Goal: Information Seeking & Learning: Find specific fact

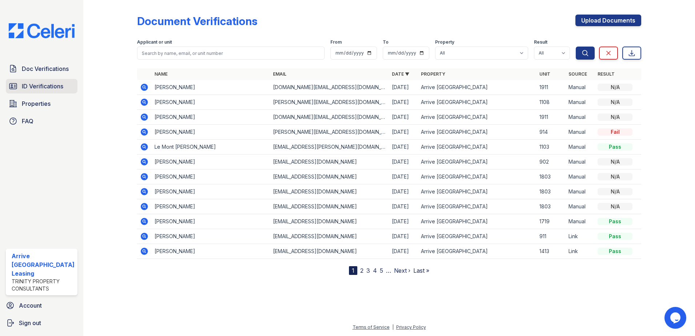
click at [42, 88] on span "ID Verifications" at bounding box center [42, 86] width 41 height 9
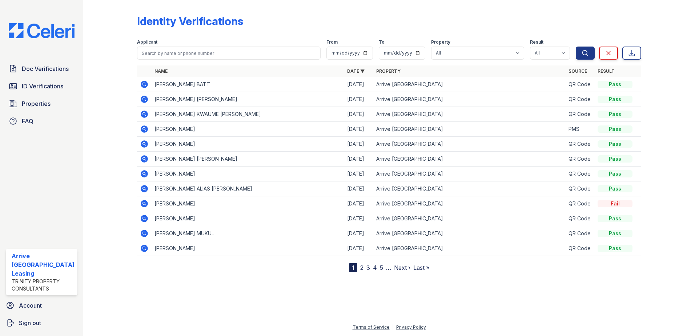
click at [55, 103] on link "Properties" at bounding box center [42, 103] width 72 height 15
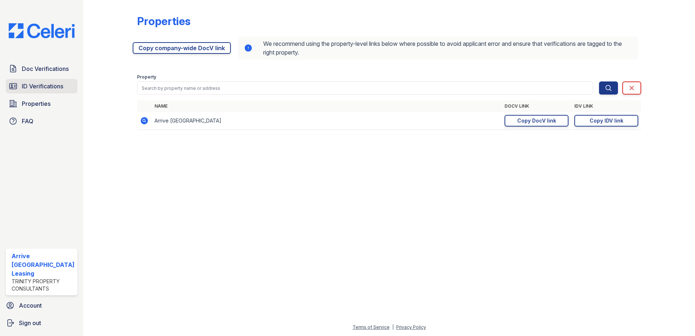
click at [48, 89] on span "ID Verifications" at bounding box center [42, 86] width 41 height 9
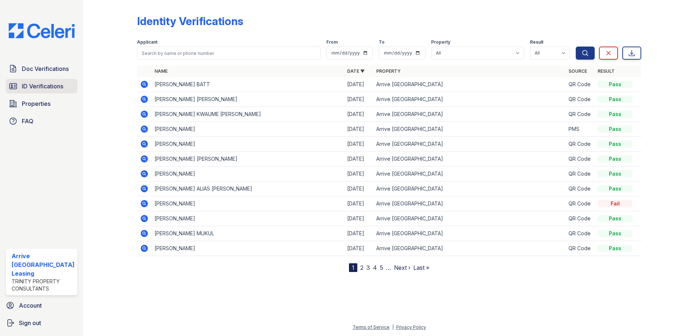
click at [57, 83] on span "ID Verifications" at bounding box center [42, 86] width 41 height 9
click at [61, 70] on span "Doc Verifications" at bounding box center [45, 68] width 47 height 9
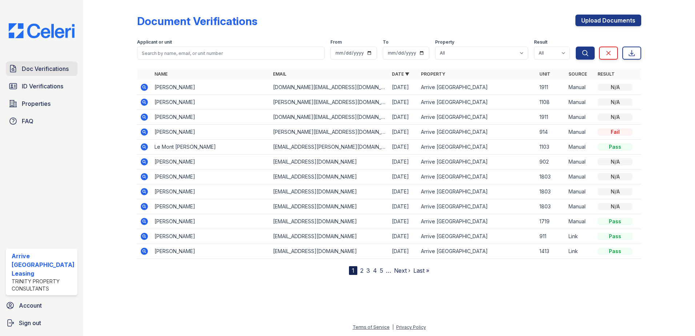
click at [50, 69] on span "Doc Verifications" at bounding box center [45, 68] width 47 height 9
click at [58, 78] on div "Doc Verifications ID Verifications Properties FAQ" at bounding box center [41, 94] width 77 height 67
click at [56, 84] on span "ID Verifications" at bounding box center [42, 86] width 41 height 9
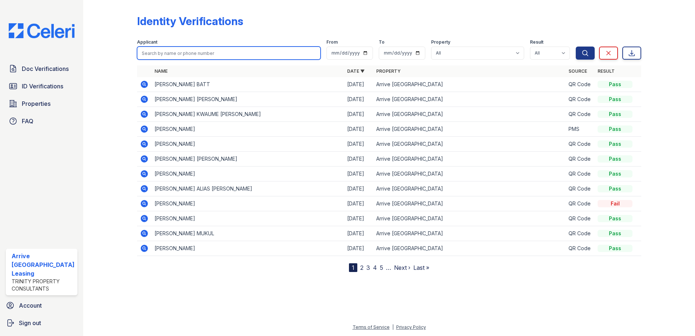
click at [187, 50] on input "search" at bounding box center [229, 53] width 184 height 13
type input "amy"
click at [576, 47] on button "Search" at bounding box center [585, 53] width 19 height 13
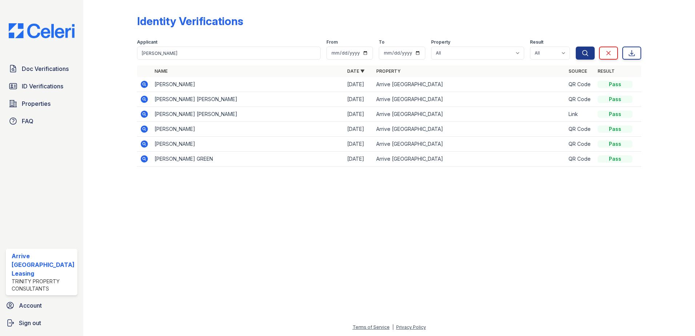
click at [146, 83] on icon at bounding box center [144, 84] width 7 height 7
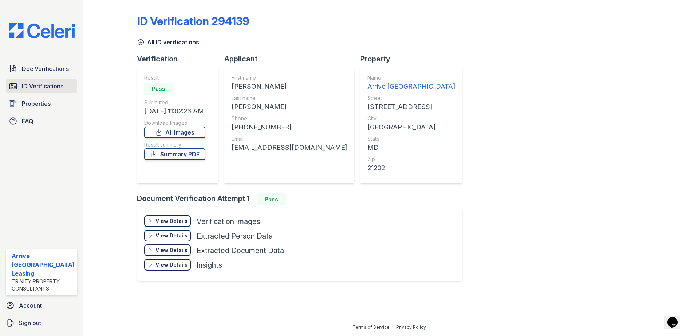
click at [44, 82] on span "ID Verifications" at bounding box center [42, 86] width 41 height 9
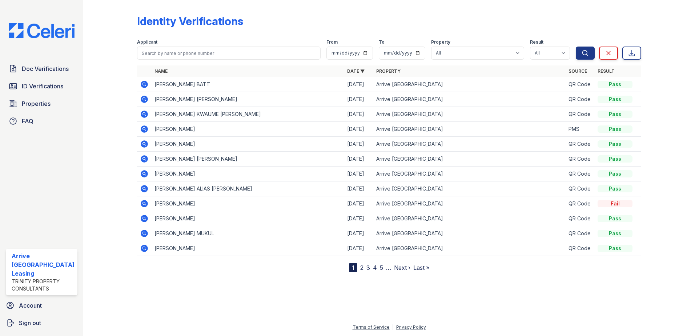
click at [248, 38] on div "Applicant From To Property All Arrive Inner Harbor Result All Pass Fail Caution…" at bounding box center [356, 47] width 439 height 23
drag, startPoint x: 248, startPoint y: 44, endPoint x: 250, endPoint y: 47, distance: 3.9
click at [250, 47] on div "Applicant" at bounding box center [229, 49] width 184 height 20
click at [251, 50] on input "search" at bounding box center [229, 53] width 184 height 13
click at [256, 52] on input "search" at bounding box center [229, 53] width 184 height 13
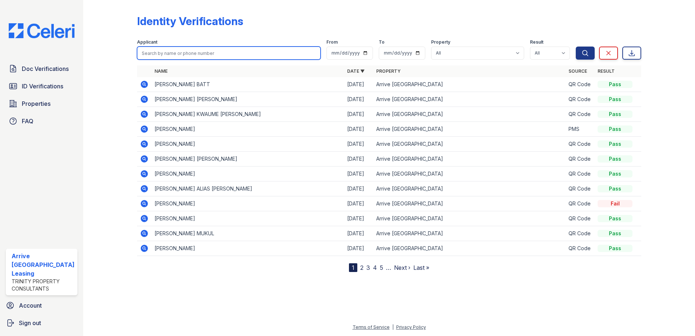
drag, startPoint x: 256, startPoint y: 52, endPoint x: 298, endPoint y: 73, distance: 47.0
click at [257, 54] on input "search" at bounding box center [229, 53] width 184 height 13
click at [287, 65] on div at bounding box center [389, 64] width 505 height 3
click at [257, 52] on input "search" at bounding box center [229, 53] width 184 height 13
type input "porros"
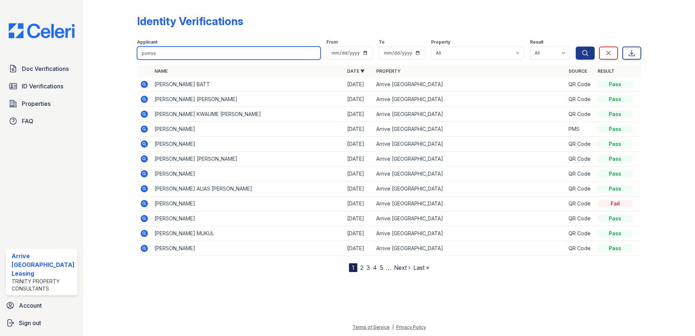
click at [576, 47] on button "Search" at bounding box center [585, 53] width 19 height 13
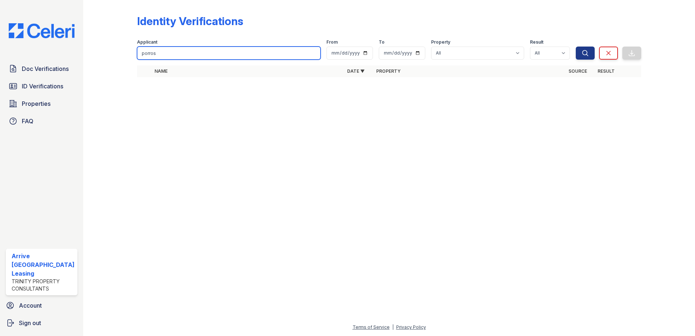
click at [236, 48] on input "porros" at bounding box center [229, 53] width 184 height 13
drag, startPoint x: 236, startPoint y: 49, endPoint x: 60, endPoint y: 59, distance: 176.6
click at [60, 59] on div "Doc Verifications ID Verifications Properties FAQ Arrive Inner Harbor Leasing T…" at bounding box center [347, 168] width 695 height 336
click at [576, 47] on button "Search" at bounding box center [585, 53] width 19 height 13
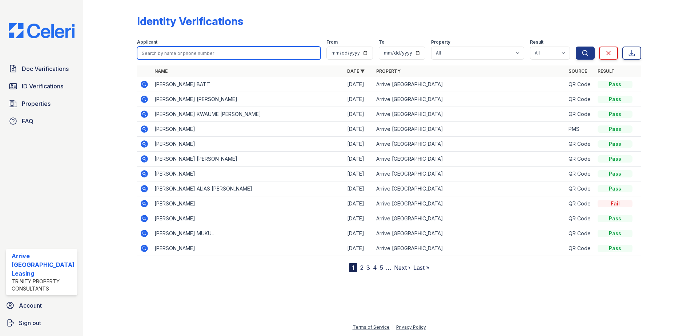
click at [240, 57] on input "search" at bounding box center [229, 53] width 184 height 13
click at [239, 54] on input "search" at bounding box center [229, 53] width 184 height 13
type input "porros"
click at [576, 47] on button "Search" at bounding box center [585, 53] width 19 height 13
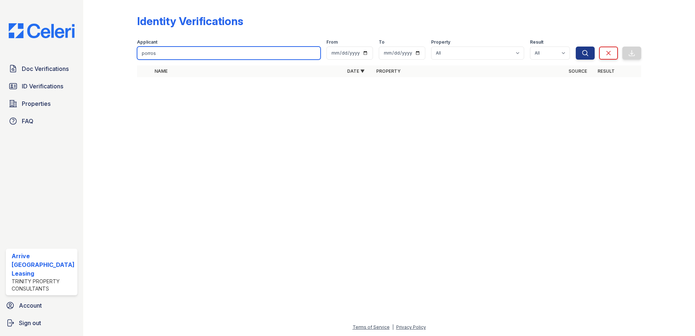
drag, startPoint x: 250, startPoint y: 54, endPoint x: 254, endPoint y: 53, distance: 3.9
type input "p"
type input "roberto"
click at [576, 47] on button "Search" at bounding box center [585, 53] width 19 height 13
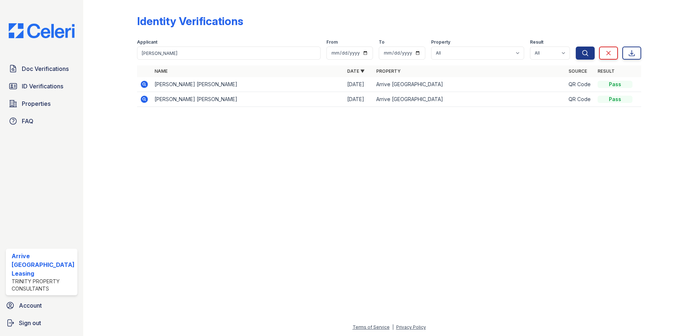
click at [144, 83] on icon at bounding box center [144, 84] width 9 height 9
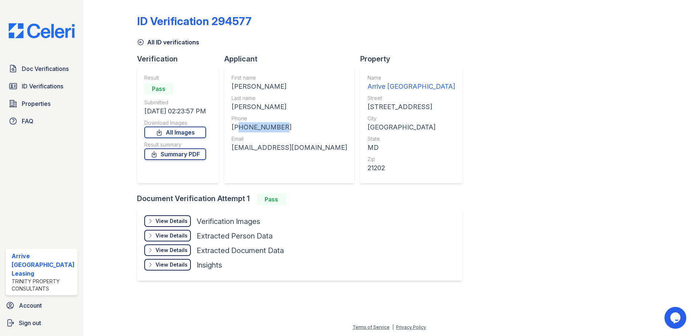
drag, startPoint x: 277, startPoint y: 128, endPoint x: 237, endPoint y: 126, distance: 40.1
click at [237, 126] on div "[PHONE_NUMBER]" at bounding box center [290, 127] width 116 height 10
copy div "17134529387"
drag, startPoint x: 294, startPoint y: 147, endPoint x: 226, endPoint y: 141, distance: 67.9
click at [226, 141] on div "First name [PERSON_NAME] Last name [PERSON_NAME] Phone [PHONE_NUMBER] Email [EM…" at bounding box center [289, 125] width 130 height 116
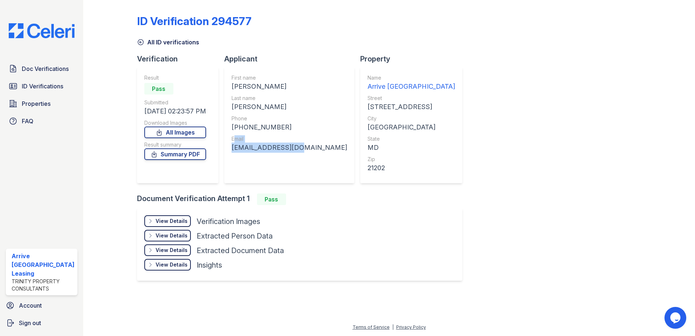
drag, startPoint x: 226, startPoint y: 141, endPoint x: 269, endPoint y: 153, distance: 44.6
click at [268, 159] on div "First name [PERSON_NAME] Last name [PERSON_NAME] Phone [PHONE_NUMBER] Email [EM…" at bounding box center [290, 125] width 116 height 102
drag, startPoint x: 281, startPoint y: 120, endPoint x: 278, endPoint y: 123, distance: 4.4
click at [281, 120] on div "Phone" at bounding box center [290, 118] width 116 height 7
drag, startPoint x: 278, startPoint y: 123, endPoint x: 237, endPoint y: 130, distance: 41.3
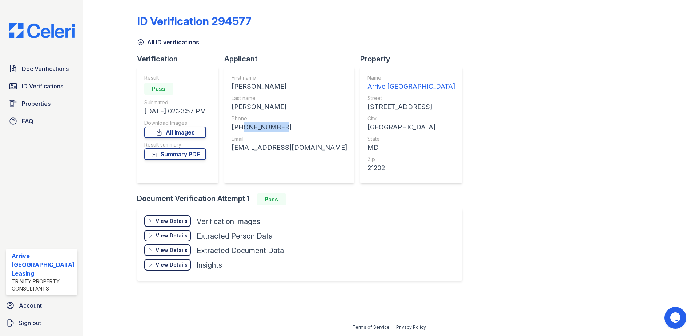
click at [237, 130] on div "[PHONE_NUMBER]" at bounding box center [290, 127] width 116 height 10
click at [237, 126] on div "[PHONE_NUMBER]" at bounding box center [290, 127] width 116 height 10
drag, startPoint x: 237, startPoint y: 127, endPoint x: 279, endPoint y: 128, distance: 41.8
click at [279, 128] on div "[PHONE_NUMBER]" at bounding box center [290, 127] width 116 height 10
drag, startPoint x: 279, startPoint y: 128, endPoint x: 267, endPoint y: 129, distance: 12.0
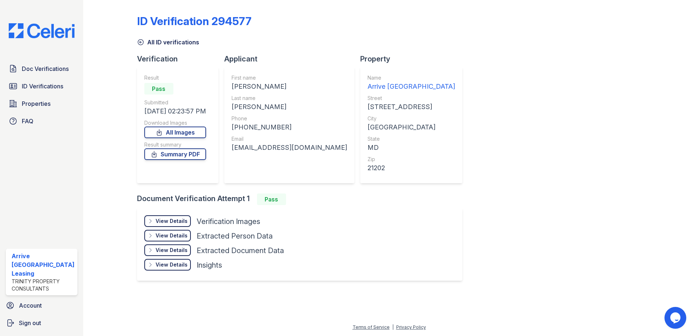
drag, startPoint x: 267, startPoint y: 129, endPoint x: 311, endPoint y: 136, distance: 43.8
click at [311, 135] on div "Verification Result Pass Submitted [DATE] 02:23:57 PM Download Images All Image…" at bounding box center [302, 124] width 331 height 140
drag, startPoint x: 311, startPoint y: 136, endPoint x: 298, endPoint y: 138, distance: 12.6
click at [308, 138] on div "Applicant First name [PERSON_NAME] Last name [PERSON_NAME] Phone [PHONE_NUMBER]…" at bounding box center [292, 124] width 136 height 140
drag, startPoint x: 277, startPoint y: 129, endPoint x: 237, endPoint y: 128, distance: 39.7
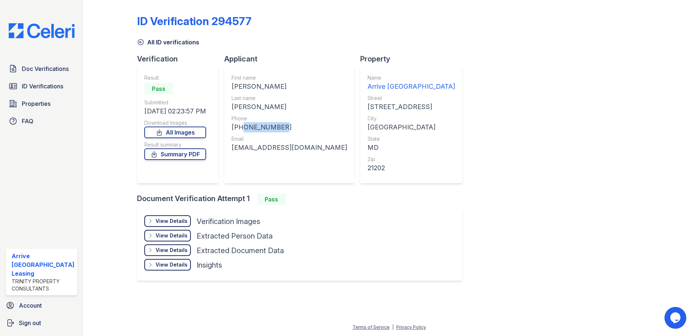
click at [237, 128] on div "[PHONE_NUMBER]" at bounding box center [290, 127] width 116 height 10
drag, startPoint x: 237, startPoint y: 128, endPoint x: 241, endPoint y: 127, distance: 3.7
copy div "7134529387"
click at [244, 126] on div "[PHONE_NUMBER]" at bounding box center [290, 127] width 116 height 10
drag, startPoint x: 233, startPoint y: 125, endPoint x: 292, endPoint y: 131, distance: 59.6
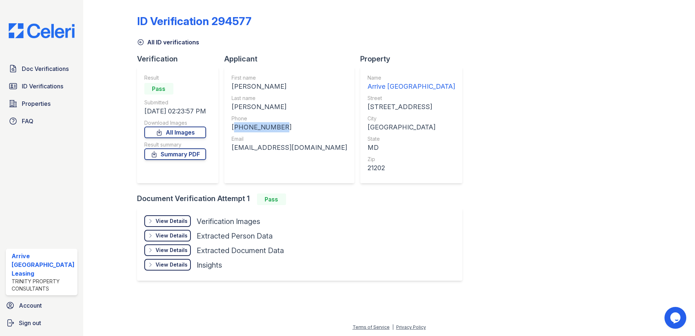
click at [292, 131] on div "[PHONE_NUMBER]" at bounding box center [290, 127] width 116 height 10
drag, startPoint x: 292, startPoint y: 131, endPoint x: 230, endPoint y: 138, distance: 62.6
click at [230, 138] on div "First name [PERSON_NAME] Last name [PERSON_NAME] Phone [PHONE_NUMBER] Email [EM…" at bounding box center [289, 125] width 130 height 116
drag, startPoint x: 281, startPoint y: 128, endPoint x: 228, endPoint y: 128, distance: 52.4
click at [228, 128] on div "First name [PERSON_NAME] Last name [PERSON_NAME] Phone [PHONE_NUMBER] Email [EM…" at bounding box center [289, 125] width 130 height 116
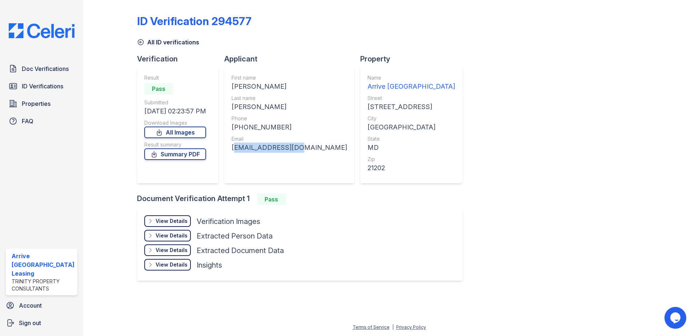
drag, startPoint x: 296, startPoint y: 149, endPoint x: 224, endPoint y: 150, distance: 71.6
click at [224, 150] on div "First name [PERSON_NAME] Last name [PERSON_NAME] Phone [PHONE_NUMBER] Email [EM…" at bounding box center [289, 125] width 130 height 116
